Goal: Task Accomplishment & Management: Use online tool/utility

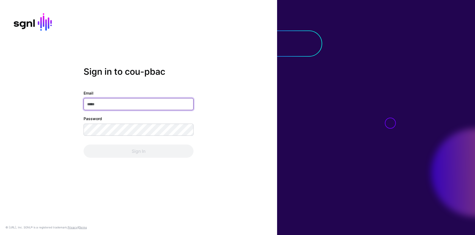
type input "**********"
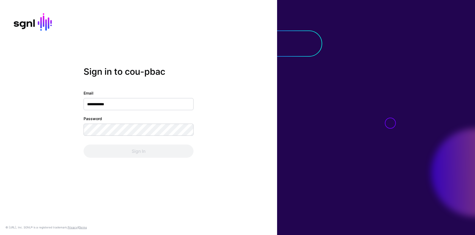
click at [131, 152] on div "Sign In" at bounding box center [139, 151] width 110 height 13
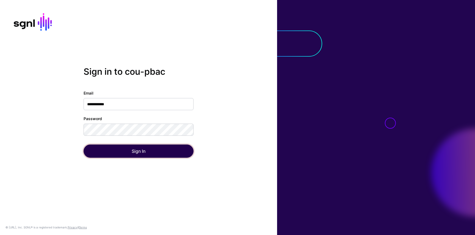
click at [131, 152] on button "Sign In" at bounding box center [139, 151] width 110 height 13
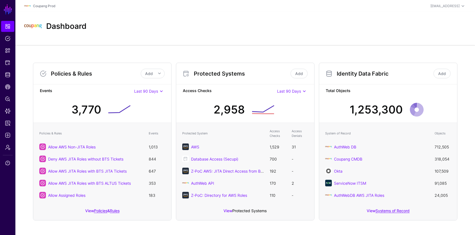
click at [236, 209] on link "Protected Systems" at bounding box center [249, 210] width 34 height 5
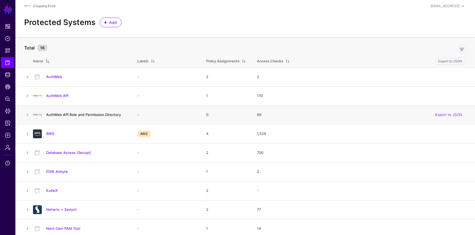
click at [118, 115] on link "AuthWeb API Role and Permission Directory" at bounding box center [83, 114] width 75 height 4
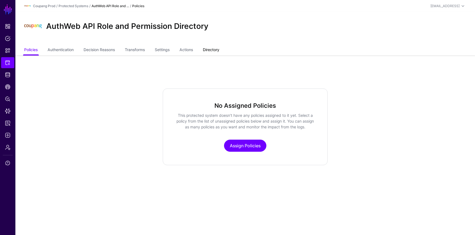
click at [217, 52] on link "Directory" at bounding box center [211, 50] width 16 height 10
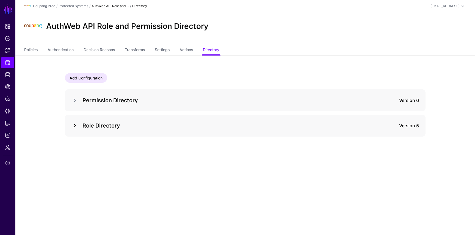
click at [75, 123] on link at bounding box center [74, 125] width 7 height 7
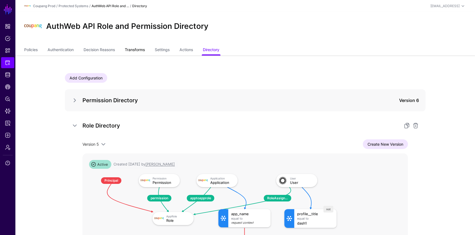
click at [143, 52] on link "Transforms" at bounding box center [135, 50] width 20 height 10
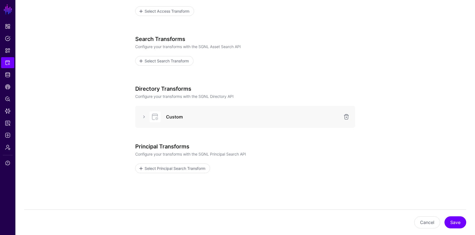
scroll to position [107, 0]
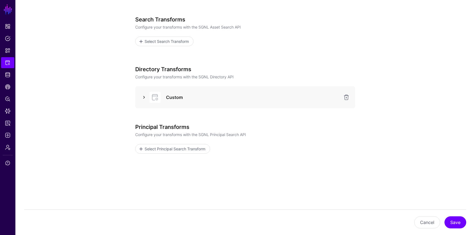
click at [145, 95] on link at bounding box center [144, 97] width 7 height 7
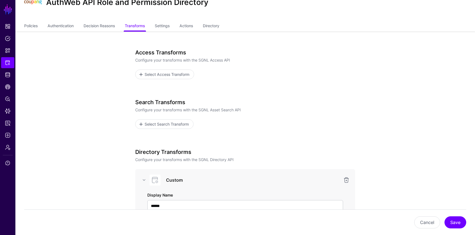
scroll to position [0, 0]
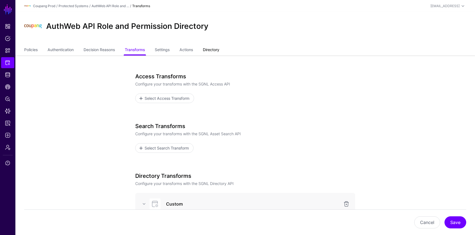
click at [219, 50] on link "Directory" at bounding box center [211, 50] width 16 height 10
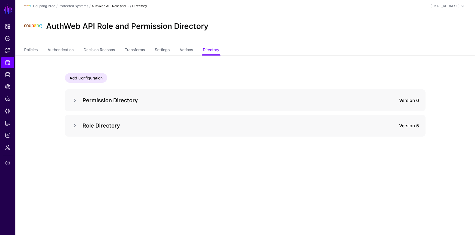
click at [74, 129] on div "Role Directory Version 5" at bounding box center [244, 125] width 347 height 9
click at [74, 128] on link at bounding box center [74, 125] width 7 height 7
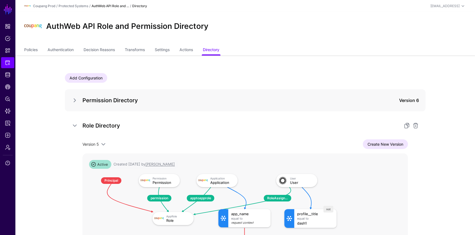
click at [147, 44] on div "AuthWeb API Role and Permission Directory" at bounding box center [245, 28] width 460 height 33
click at [144, 48] on link "Transforms" at bounding box center [135, 50] width 20 height 10
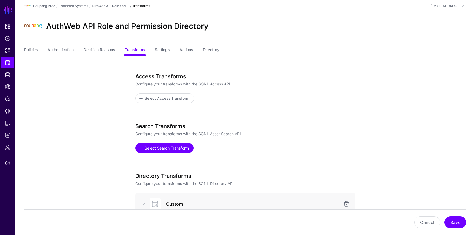
click at [175, 145] on span "Select Search Transform" at bounding box center [167, 148] width 46 height 6
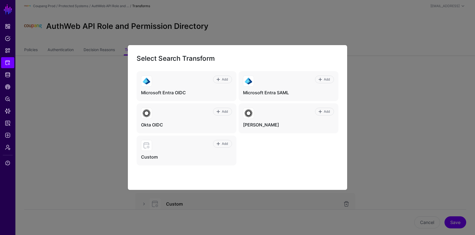
click at [396, 153] on ngb-modal-window "Select Search Transform Add Microsoft Entra OIDC Add Microsoft Entra [PERSON_NA…" at bounding box center [237, 117] width 475 height 235
